Goal: Ask a question

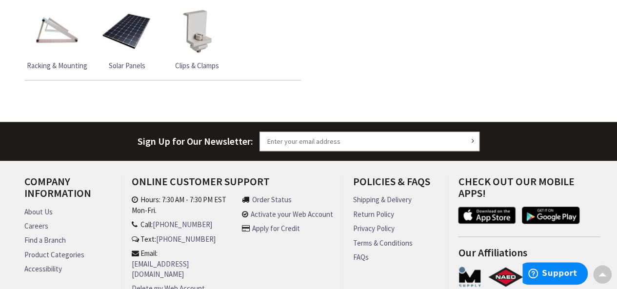
scroll to position [357, 0]
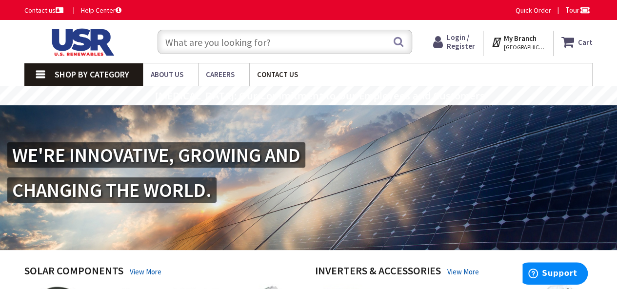
click at [269, 75] on span "Contact Us" at bounding box center [277, 74] width 41 height 9
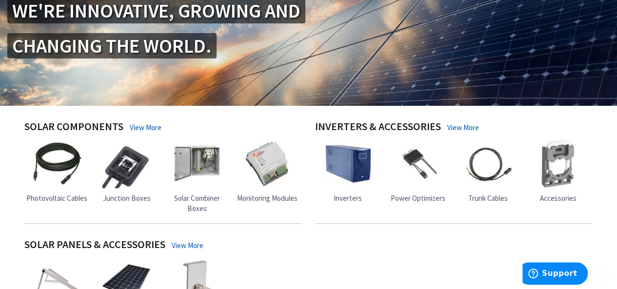
scroll to position [146, 0]
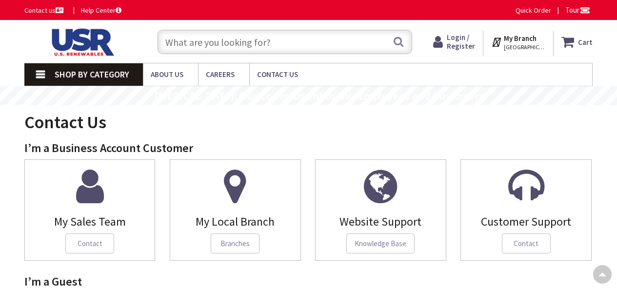
scroll to position [342, 0]
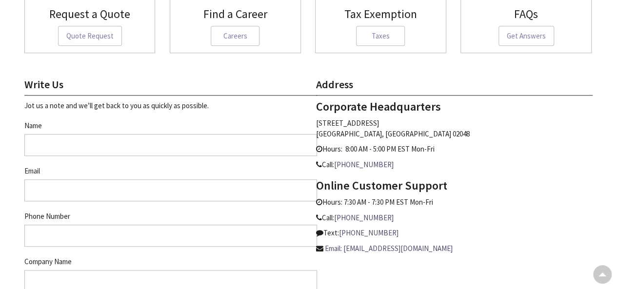
type input "Blanc Nickelson"
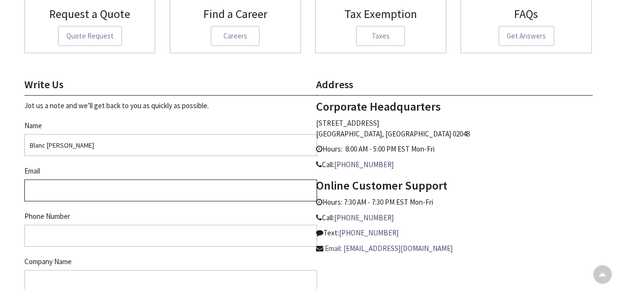
type input "purchasingdept@kiellybuilds.com"
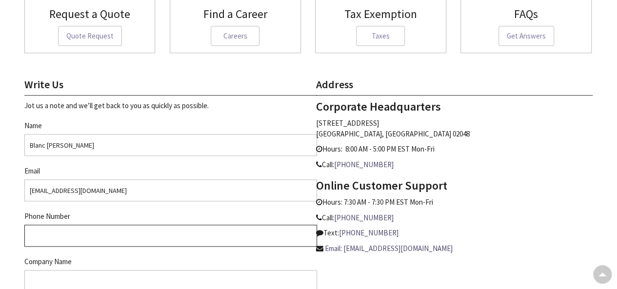
type input "9178099111"
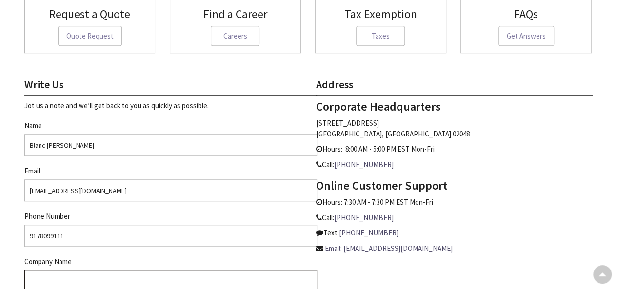
type input "Kiely Family of Companies"
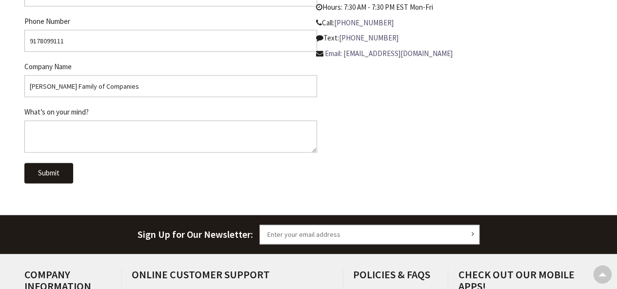
scroll to position [0, 0]
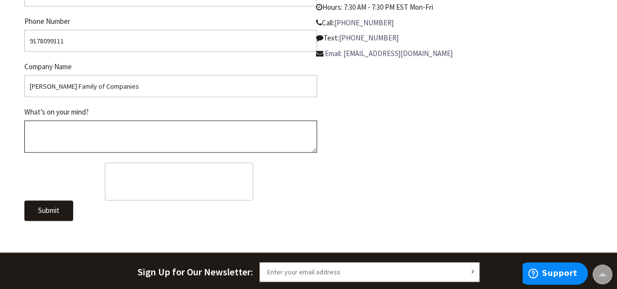
click at [111, 143] on textarea "What’s on your mind?" at bounding box center [170, 137] width 293 height 32
paste textarea "Hi Sales, We are requesting any of this item available your company, ITEMS :- 4…"
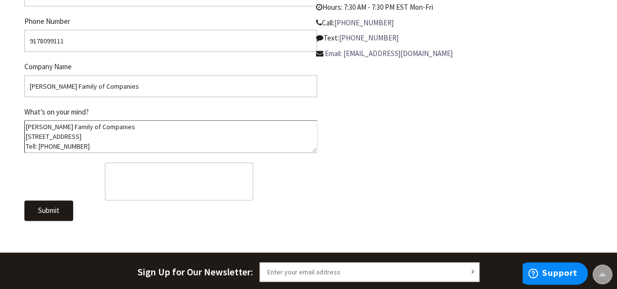
scroll to position [273, 0]
type textarea "Hi Sales, We are requesting any of this item available your company, ITEMS :- 4…"
click at [47, 214] on span "Submit" at bounding box center [48, 210] width 21 height 9
